Goal: Information Seeking & Learning: Learn about a topic

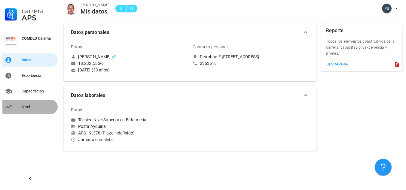
click at [20, 106] on link "Nivel" at bounding box center [29, 107] width 55 height 14
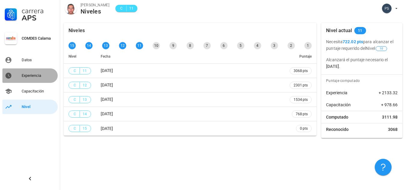
click at [34, 78] on div "Experiencia" at bounding box center [39, 75] width 34 height 5
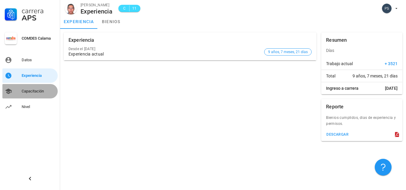
click at [32, 96] on div "Capacitación" at bounding box center [39, 92] width 34 height 10
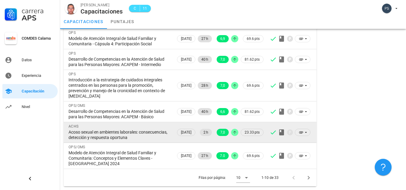
scroll to position [168, 0]
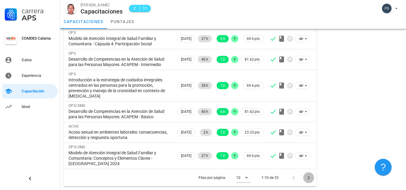
click at [309, 179] on icon "Página siguiente" at bounding box center [309, 178] width 2 height 4
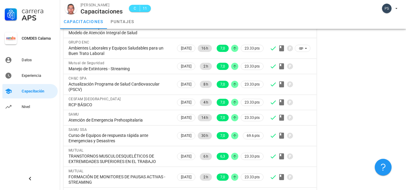
scroll to position [114, 0]
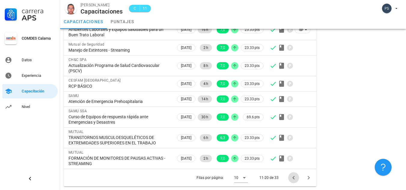
click at [290, 179] on icon "Página anterior" at bounding box center [293, 177] width 7 height 7
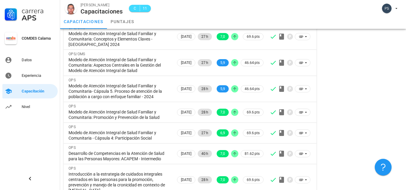
scroll to position [48, 0]
